Goal: Transaction & Acquisition: Purchase product/service

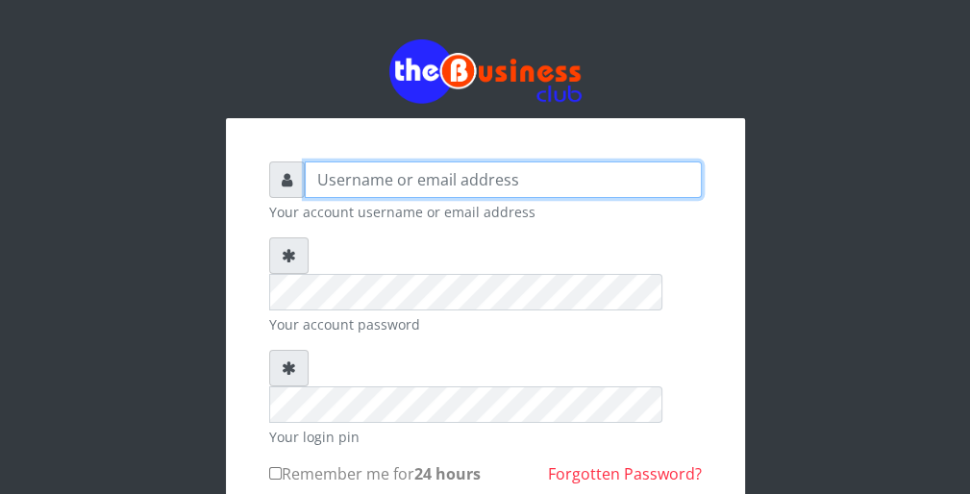
type input "wergbac8"
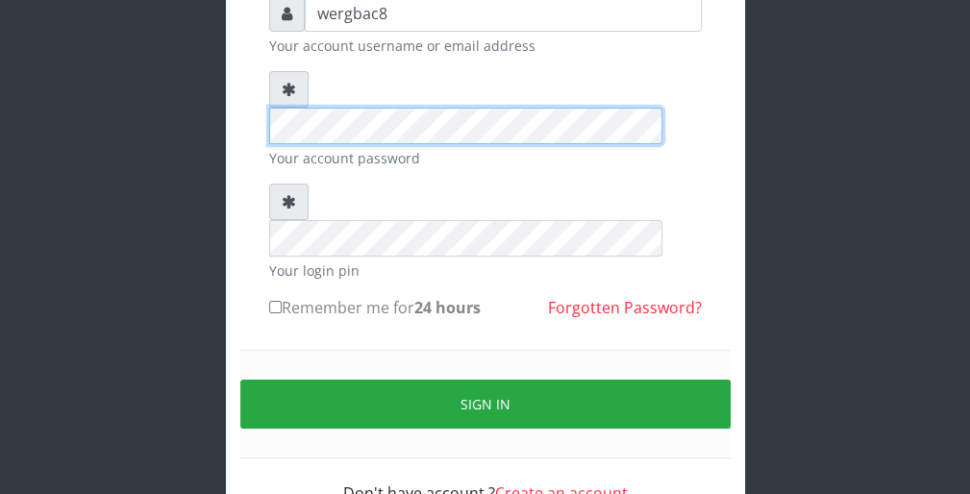
scroll to position [177, 0]
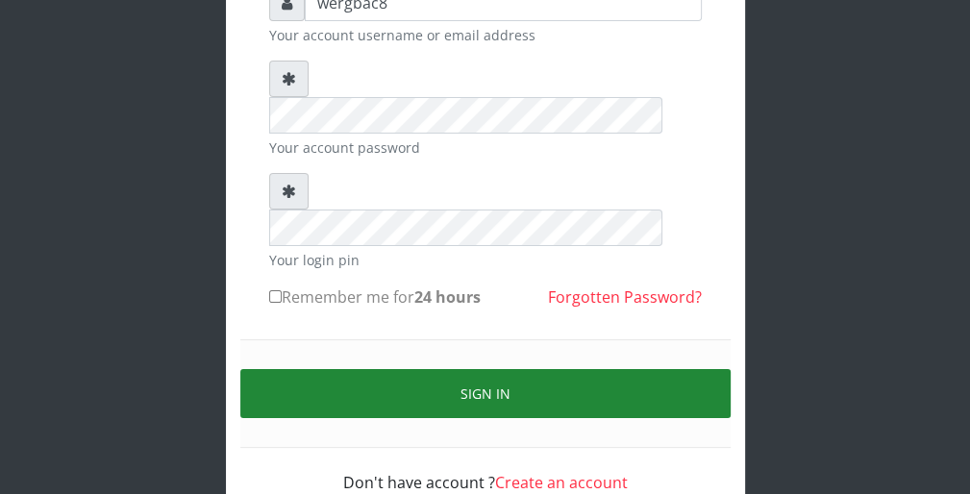
click at [667, 369] on button "Sign in" at bounding box center [485, 393] width 490 height 49
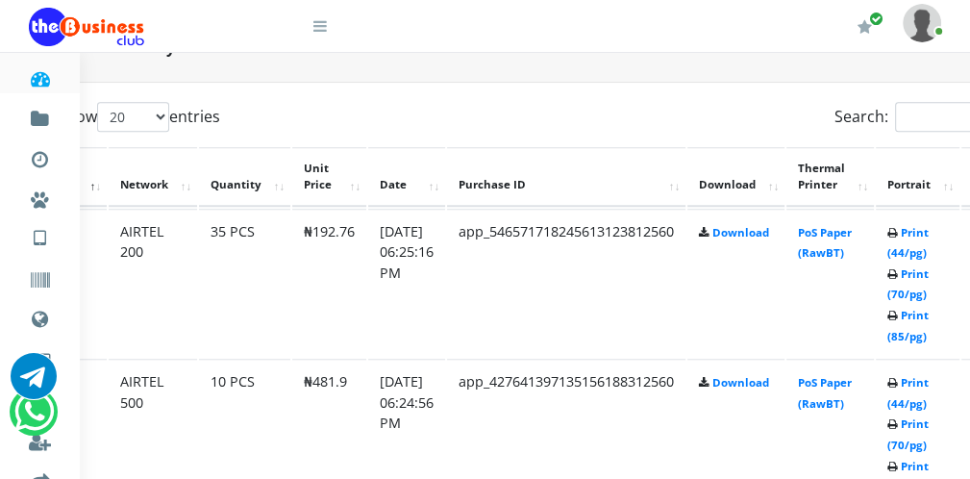
scroll to position [961, 77]
click at [919, 404] on link "Print (44/pg)" at bounding box center [906, 393] width 41 height 36
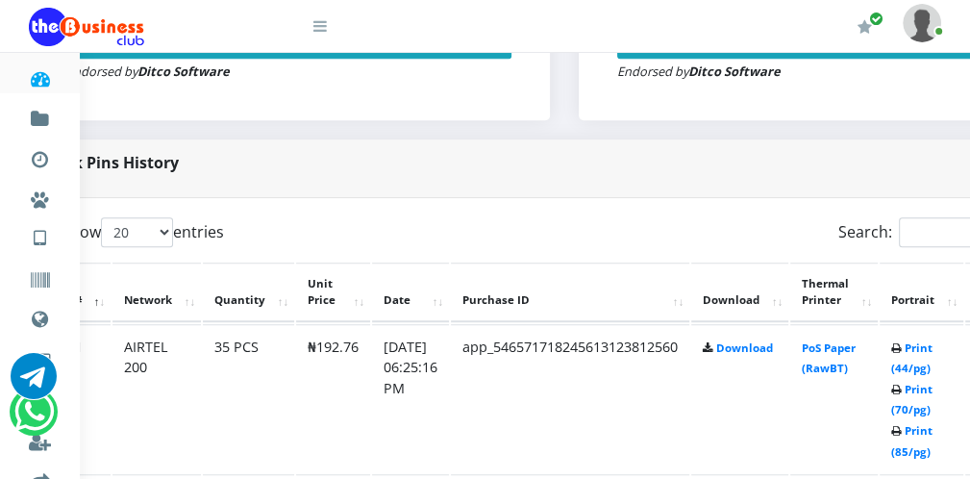
scroll to position [846, 77]
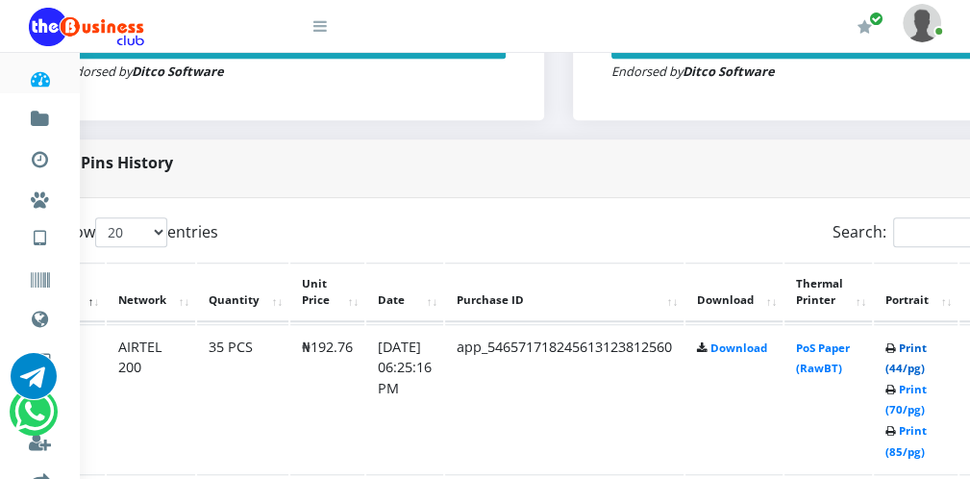
click at [910, 363] on link "Print (44/pg)" at bounding box center [906, 358] width 41 height 36
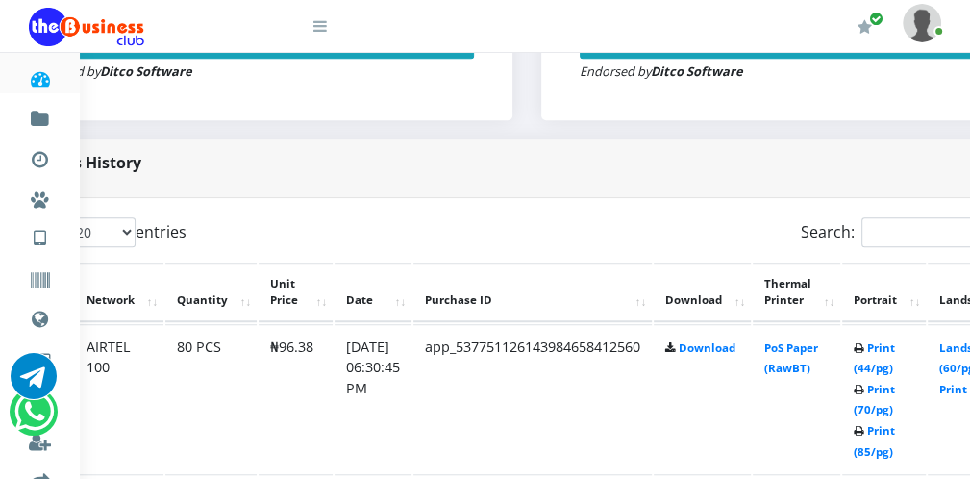
scroll to position [846, 70]
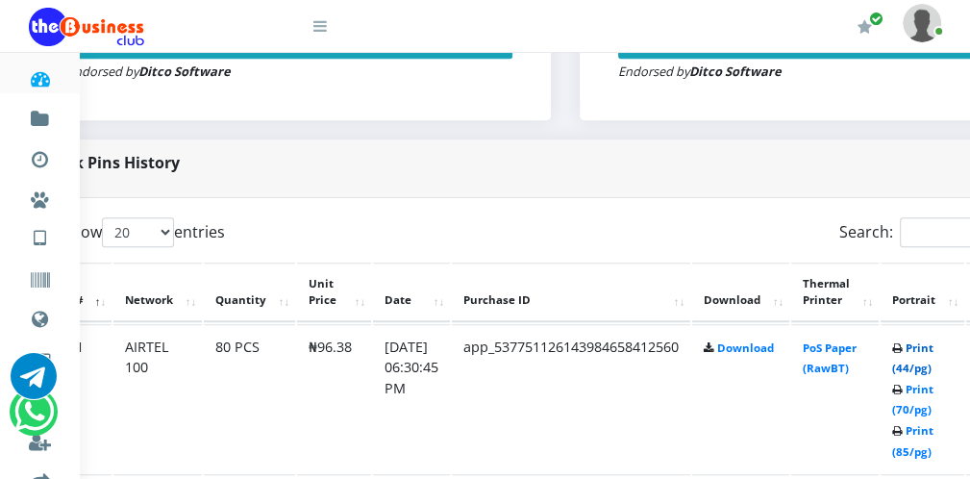
click at [928, 365] on link "Print (44/pg)" at bounding box center [912, 358] width 41 height 36
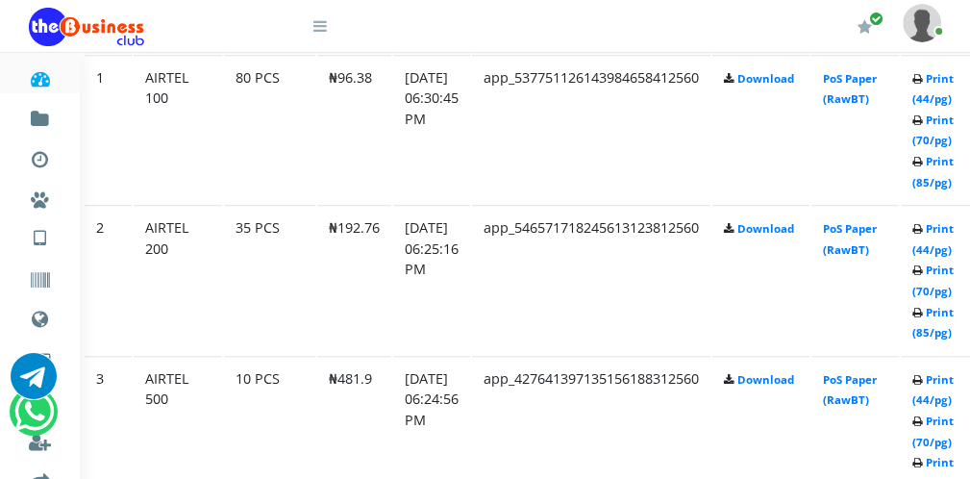
scroll to position [1115, 32]
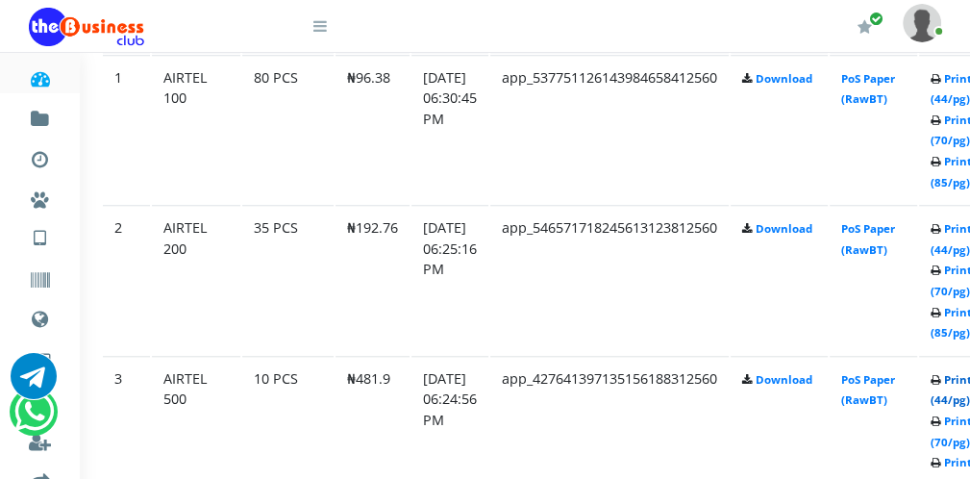
click at [946, 400] on link "Print (44/pg)" at bounding box center [951, 390] width 41 height 36
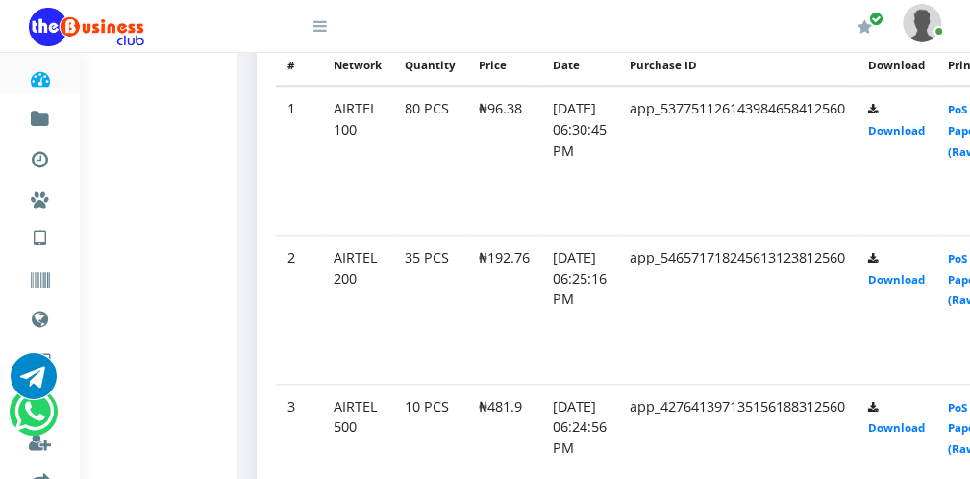
click at [325, 33] on icon at bounding box center [319, 25] width 13 height 15
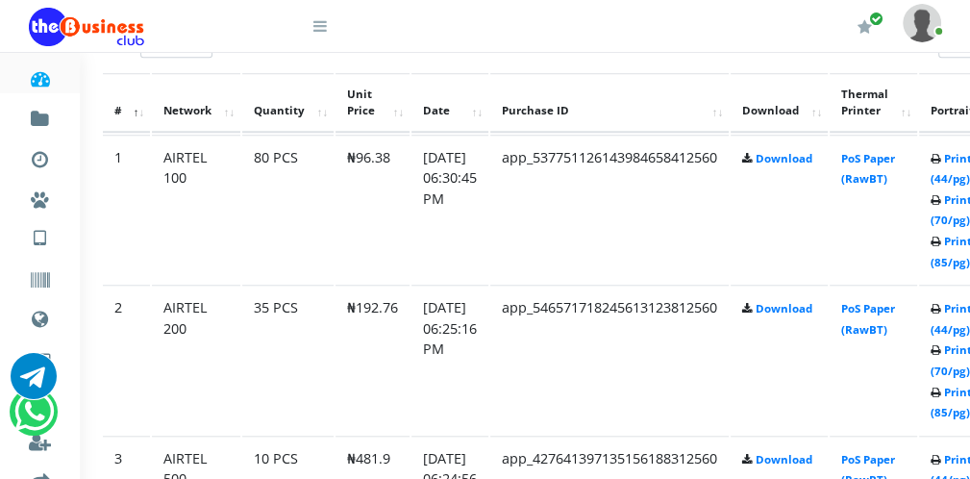
click at [324, 26] on icon at bounding box center [319, 25] width 13 height 15
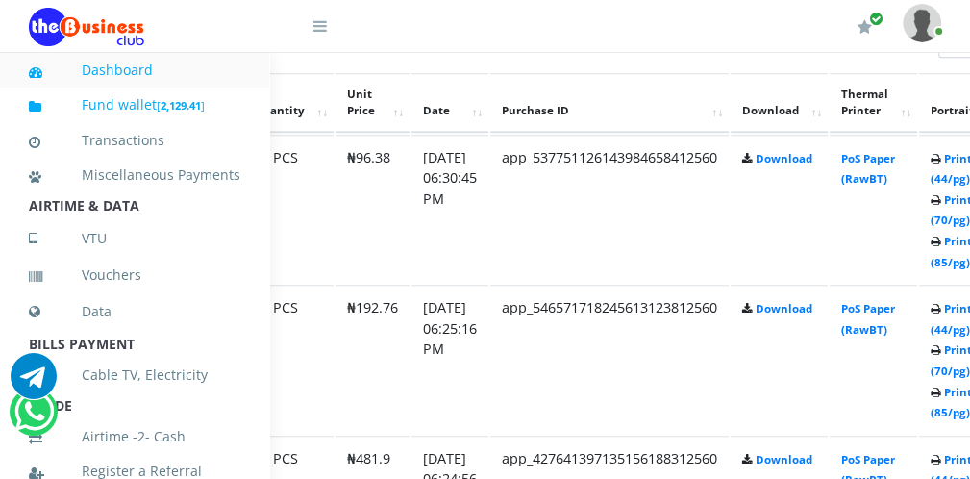
click at [219, 103] on link "Fund wallet [ 2,129.41 ]" at bounding box center [135, 105] width 212 height 45
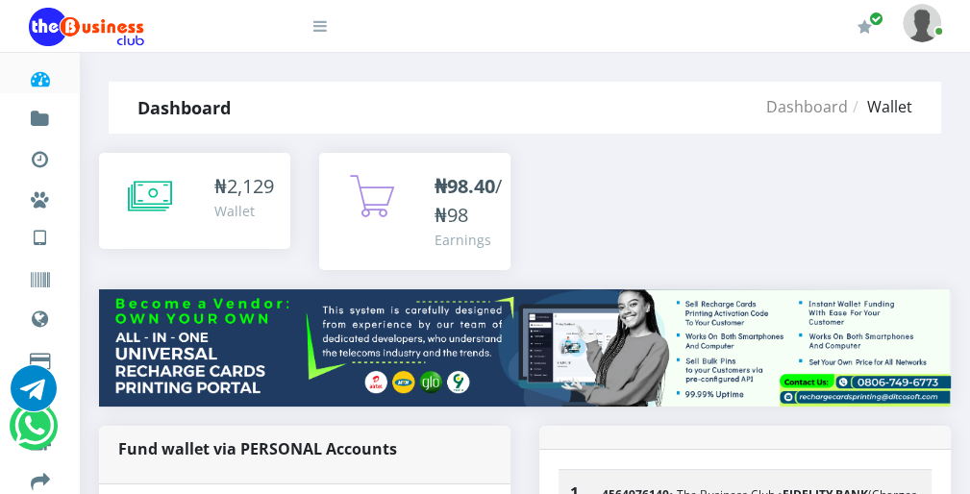
click at [155, 193] on icon at bounding box center [150, 196] width 44 height 48
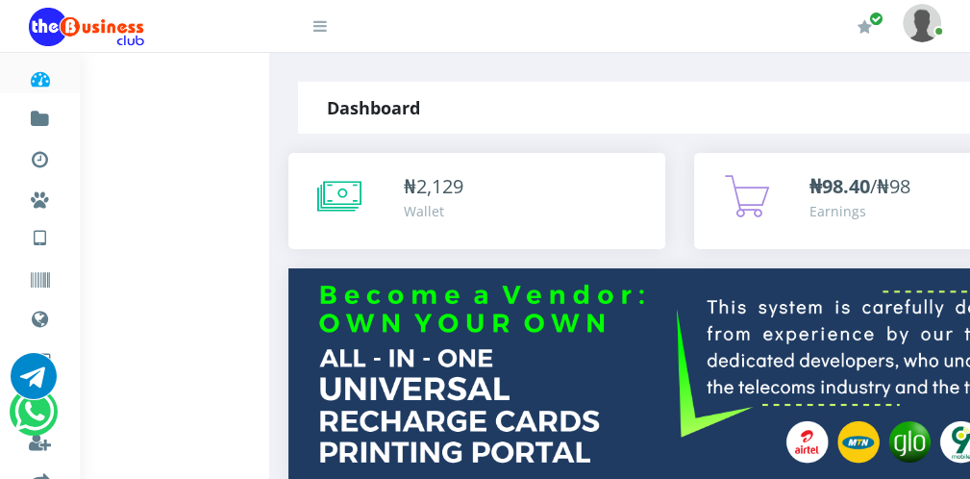
click at [341, 197] on icon at bounding box center [339, 196] width 44 height 48
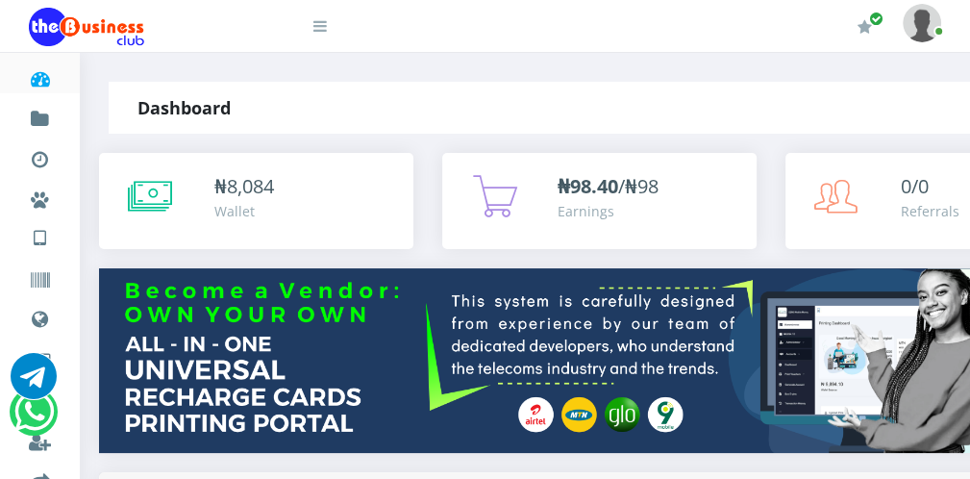
click at [323, 30] on icon at bounding box center [319, 25] width 13 height 15
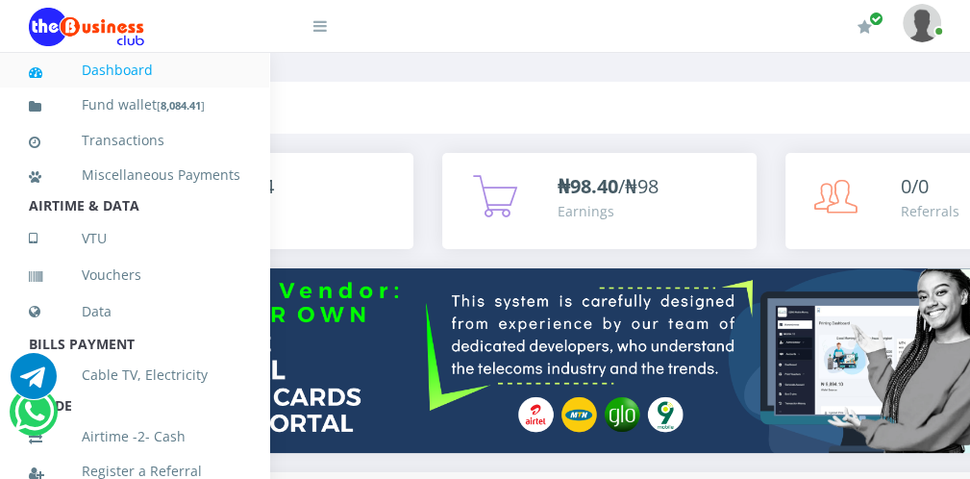
scroll to position [419, 0]
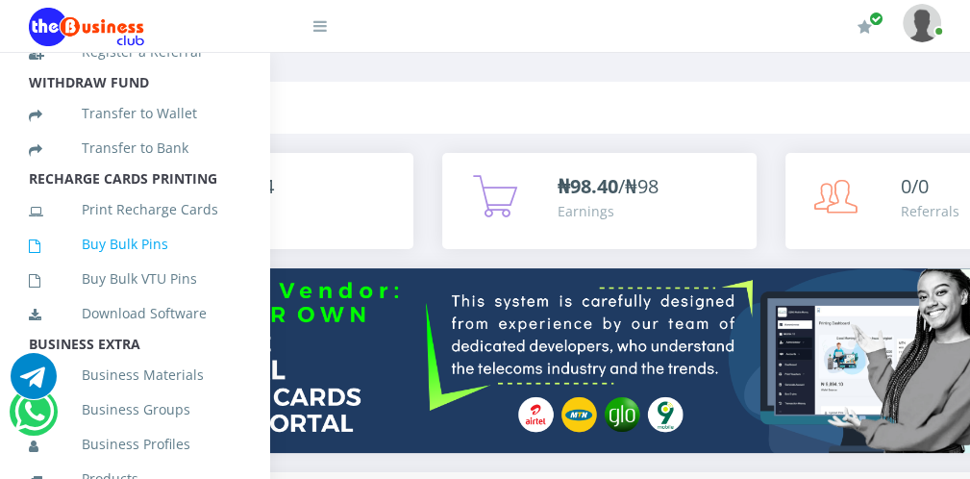
click at [165, 262] on link "Buy Bulk Pins" at bounding box center [135, 244] width 212 height 44
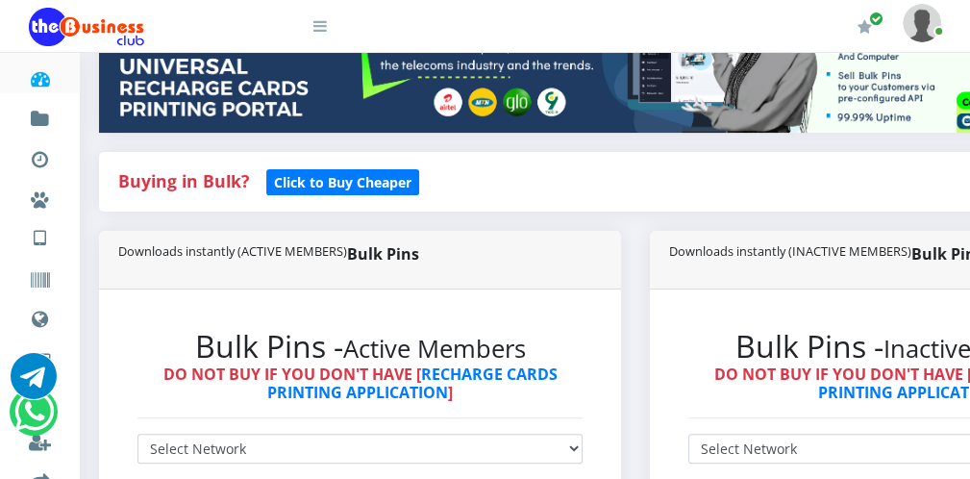
scroll to position [308, 0]
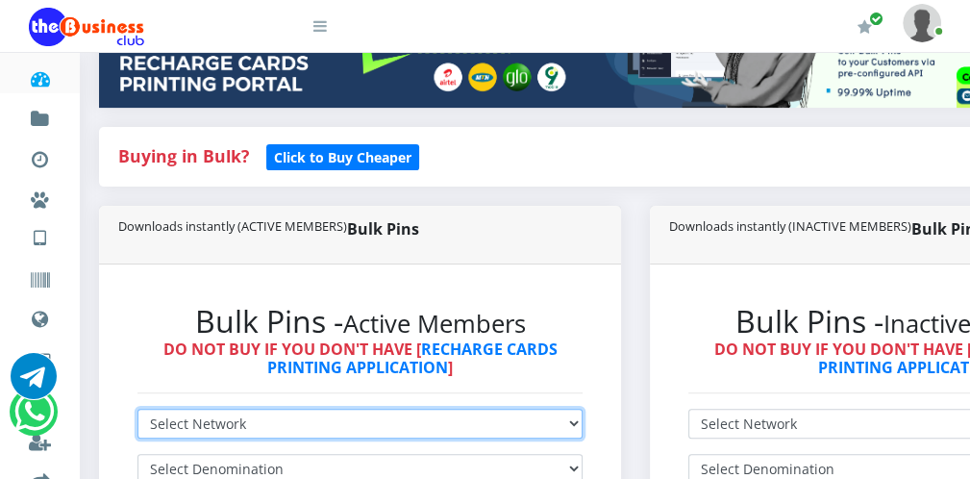
click at [523, 420] on select "Select Network MTN Globacom 9Mobile Airtel" at bounding box center [359, 424] width 445 height 30
select select "Airtel"
click at [137, 409] on select "Select Network MTN Globacom 9Mobile Airtel" at bounding box center [359, 424] width 445 height 30
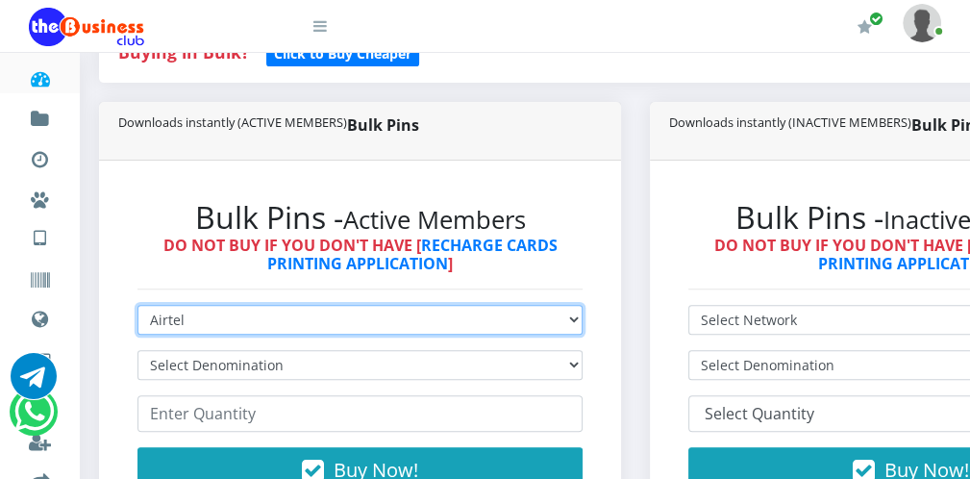
scroll to position [423, 0]
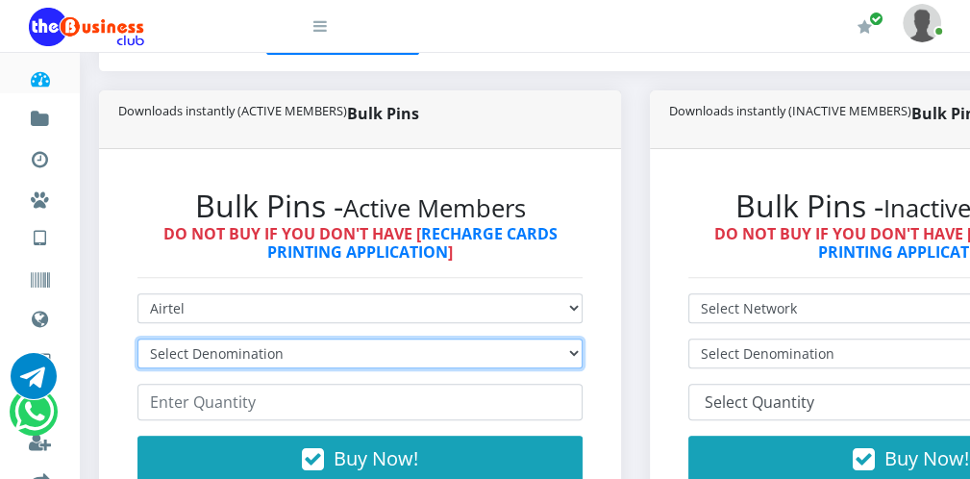
click at [515, 347] on select "Select Denomination Airtel NGN100 - ₦96.38 Airtel NGN200 - ₦192.76 Airtel NGN50…" at bounding box center [359, 353] width 445 height 30
select select "96.38-100"
click at [137, 338] on select "Select Denomination Airtel NGN100 - ₦96.38 Airtel NGN200 - ₦192.76 Airtel NGN50…" at bounding box center [359, 353] width 445 height 30
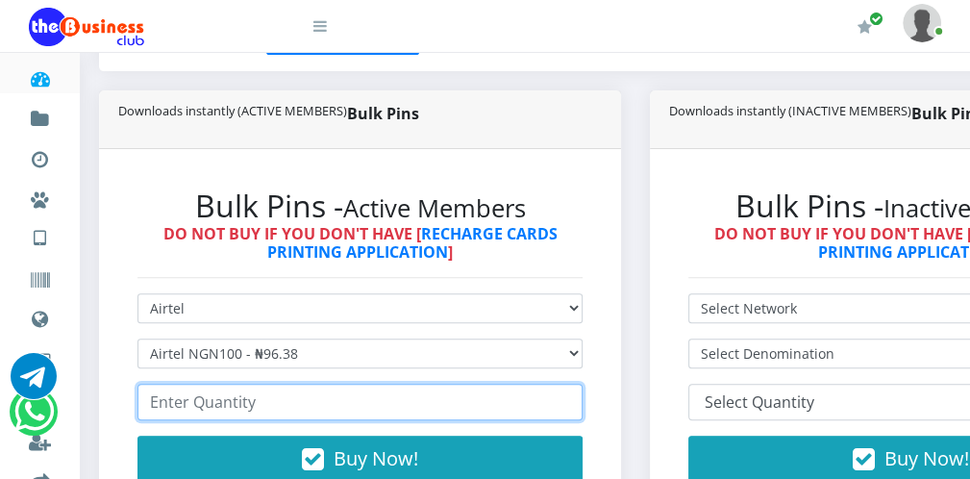
click at [380, 401] on input "number" at bounding box center [359, 402] width 445 height 37
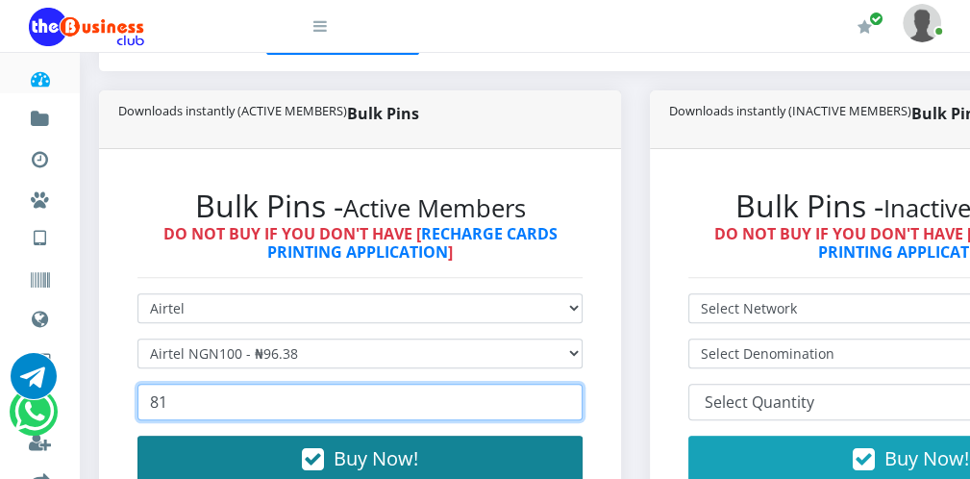
type input "81"
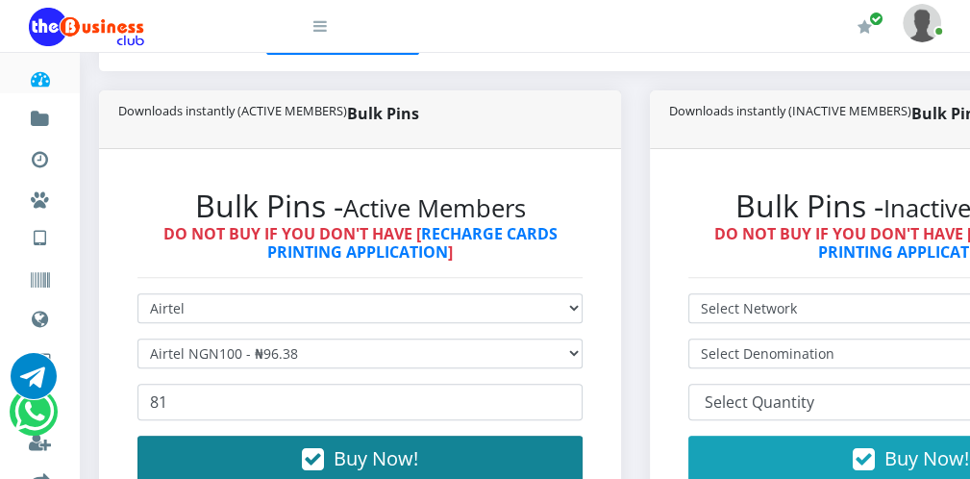
click at [407, 445] on span "Buy Now!" at bounding box center [376, 458] width 85 height 26
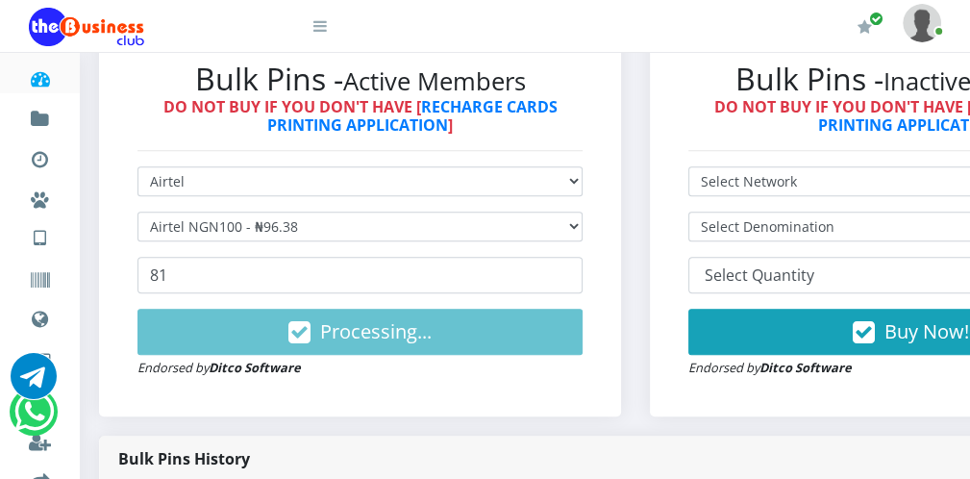
scroll to position [577, 0]
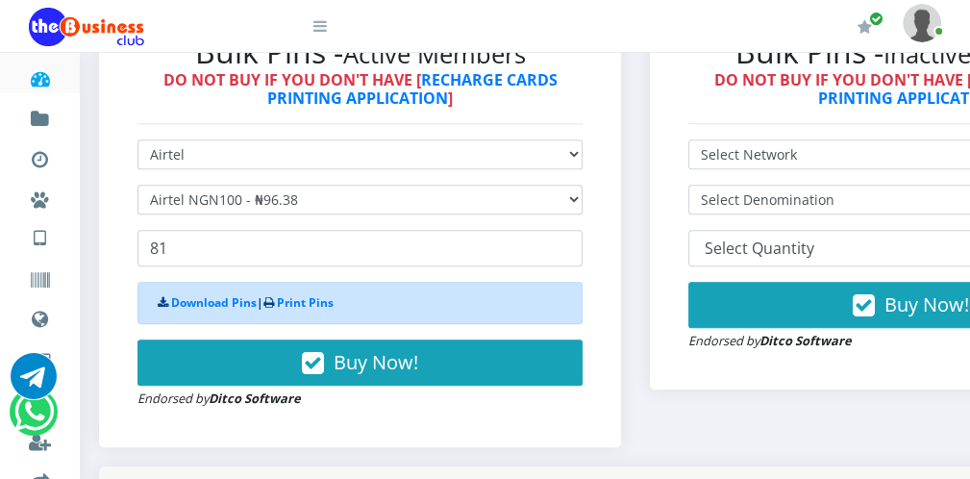
click at [321, 25] on icon at bounding box center [319, 25] width 13 height 15
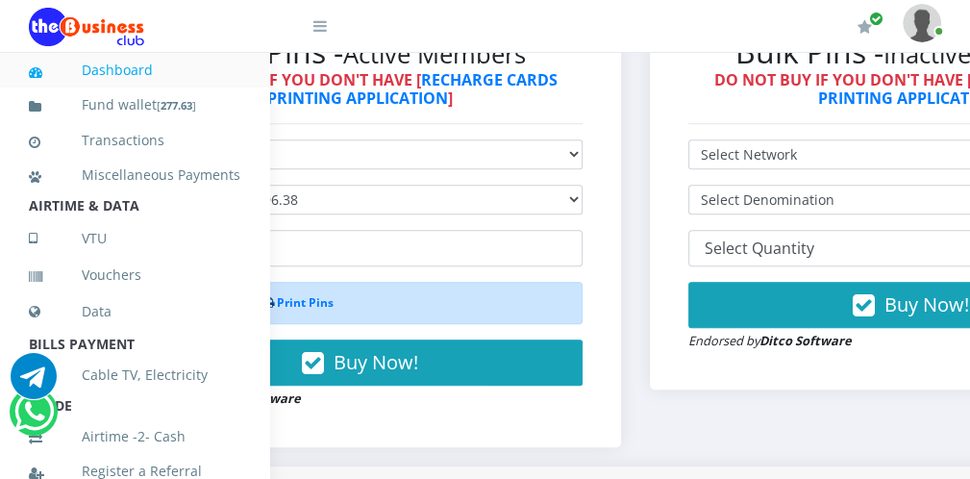
scroll to position [419, 0]
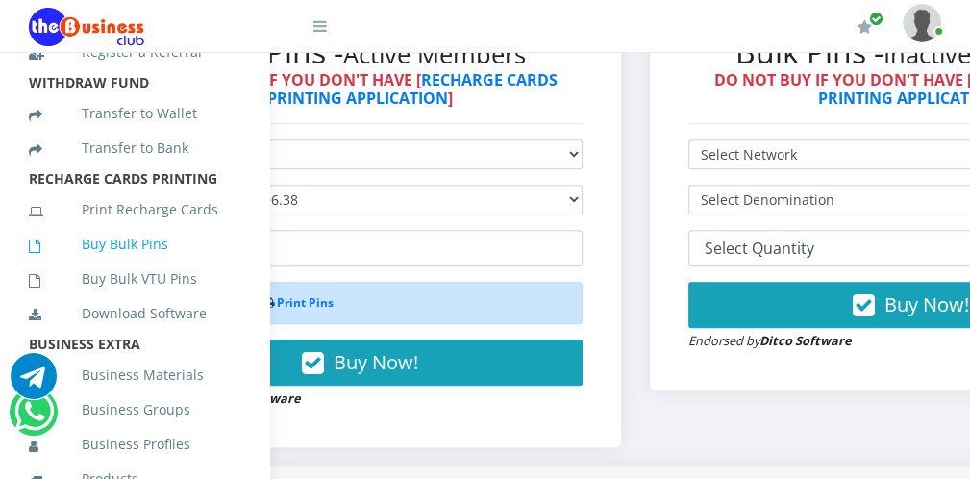
click at [150, 261] on link "Buy Bulk Pins" at bounding box center [135, 244] width 212 height 44
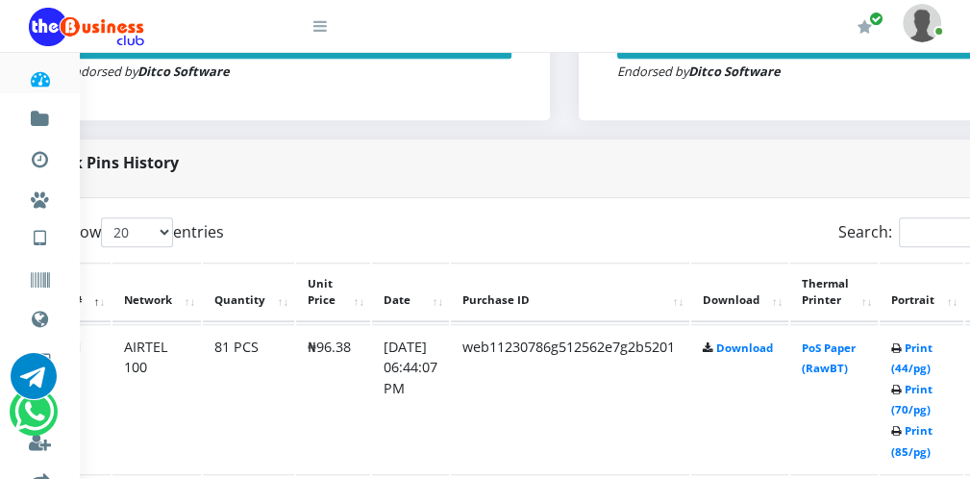
scroll to position [846, 77]
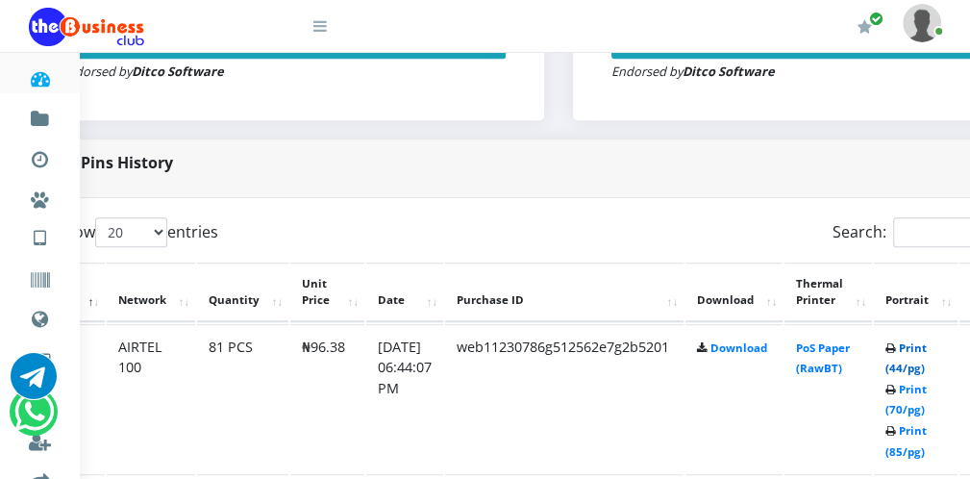
click at [906, 365] on link "Print (44/pg)" at bounding box center [906, 358] width 41 height 36
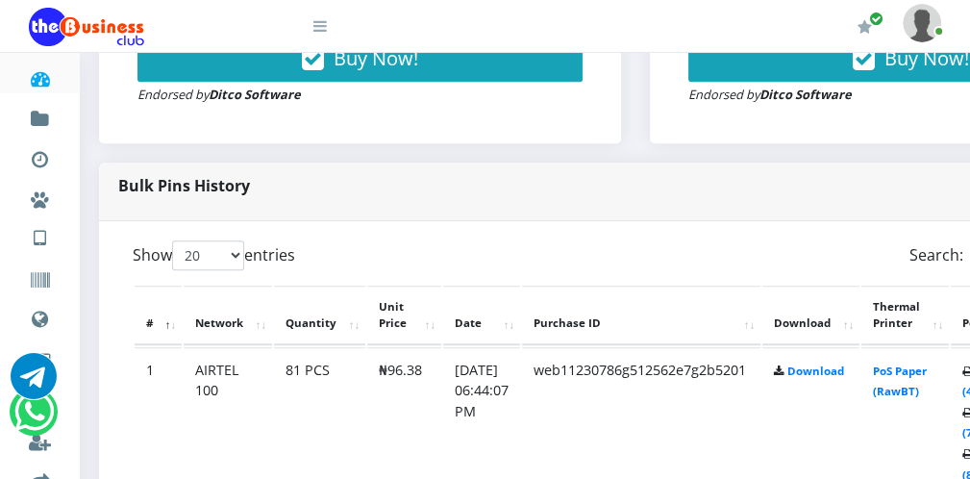
scroll to position [846, 0]
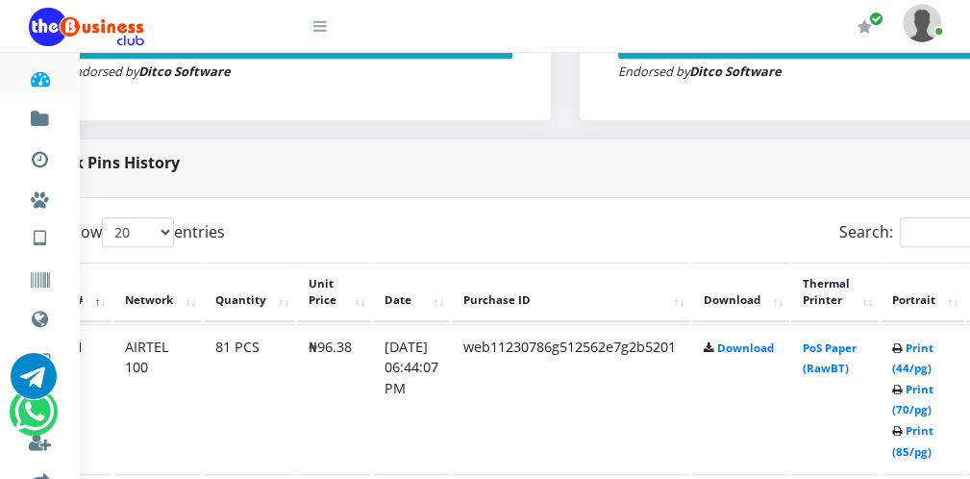
scroll to position [846, 77]
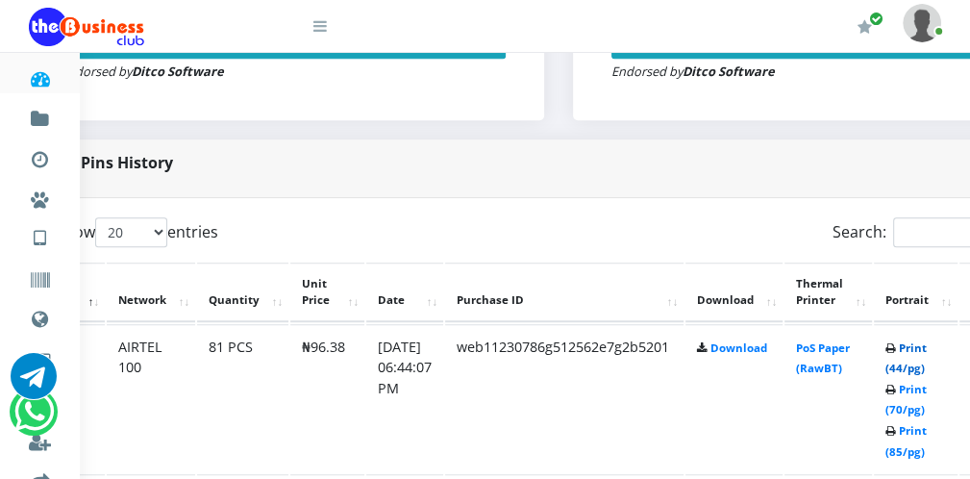
click at [916, 367] on link "Print (44/pg)" at bounding box center [906, 358] width 41 height 36
